Goal: Task Accomplishment & Management: Use online tool/utility

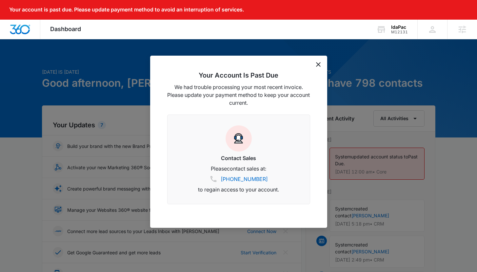
click at [318, 66] on icon "dismiss this dialog" at bounding box center [318, 64] width 5 height 5
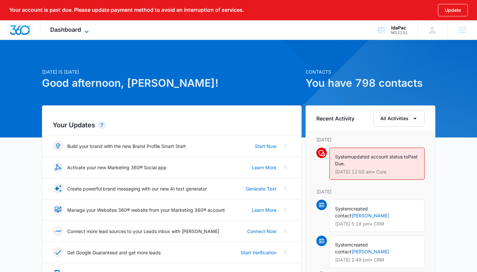
click at [81, 30] on span "Dashboard" at bounding box center [65, 29] width 31 height 7
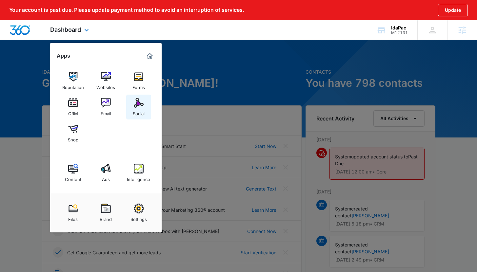
click at [133, 113] on div "Social" at bounding box center [139, 112] width 12 height 9
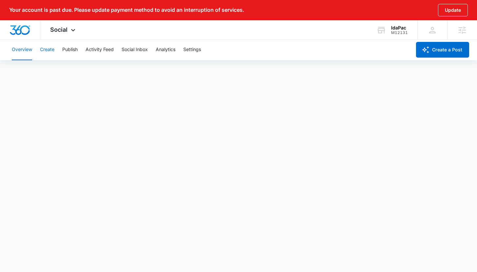
click at [47, 52] on button "Create" at bounding box center [47, 49] width 14 height 21
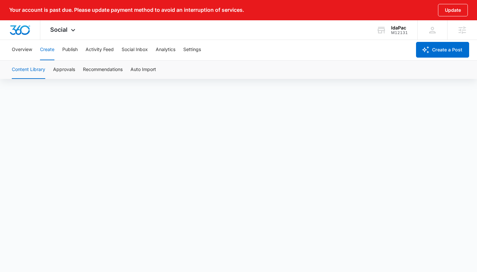
scroll to position [24, 0]
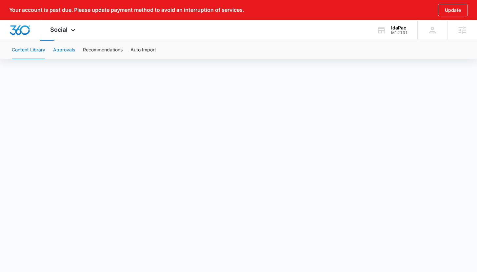
click at [56, 54] on button "Approvals" at bounding box center [64, 50] width 22 height 18
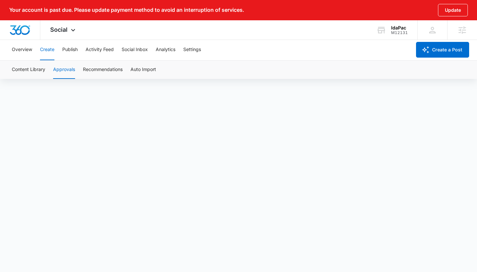
scroll to position [1, 0]
click at [72, 53] on button "Publish" at bounding box center [69, 49] width 15 height 21
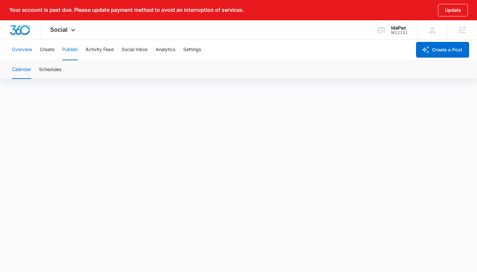
click at [17, 49] on button "Overview" at bounding box center [22, 49] width 20 height 21
click at [46, 51] on button "Create" at bounding box center [47, 49] width 14 height 21
click at [69, 48] on button "Publish" at bounding box center [69, 49] width 15 height 21
click at [45, 55] on button "Create" at bounding box center [47, 49] width 14 height 21
click at [60, 73] on button "Approvals" at bounding box center [64, 70] width 22 height 18
